Goal: Transaction & Acquisition: Purchase product/service

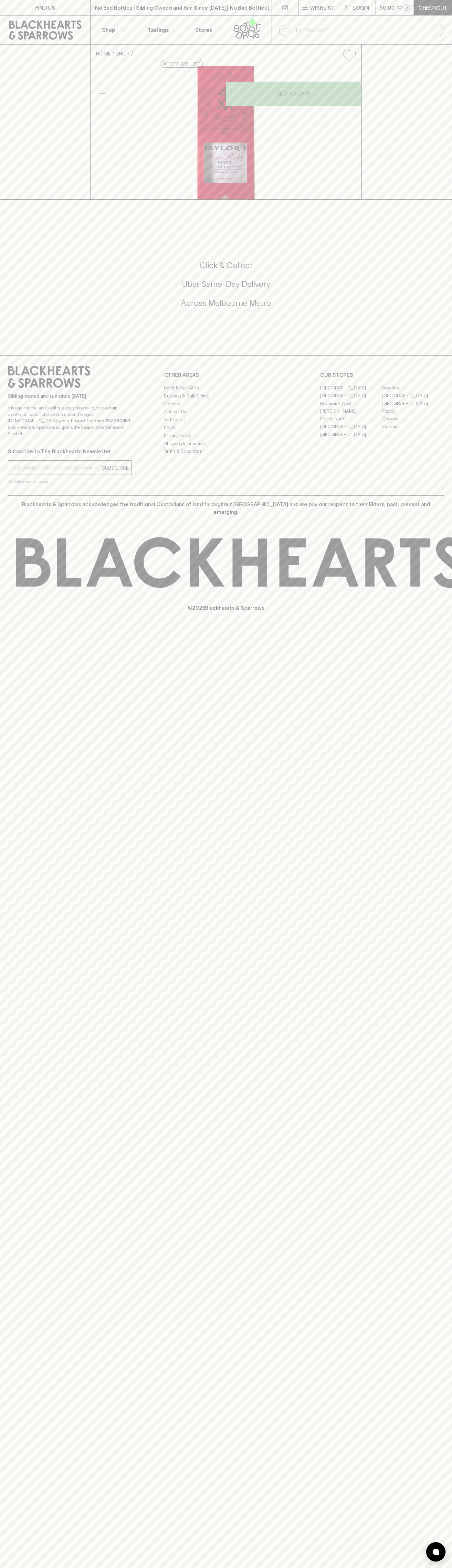
click at [277, 26] on div "​" at bounding box center [361, 30] width 181 height 29
click at [424, 973] on div "FIND US | No Bad Bottles | Sibling Owned and Run Since [DATE] | No Bad Bottles …" at bounding box center [226, 784] width 452 height 1568
click at [410, 1567] on html "FIND US | No Bad Bottles | Sibling Owned and Run Since [DATE] | No Bad Bottles …" at bounding box center [226, 784] width 452 height 1568
click at [6, 404] on div "FIND US | No Bad Bottles | Sibling Owned and Run Since [DATE] | No Bad Bottles …" at bounding box center [226, 784] width 452 height 1568
